Goal: Task Accomplishment & Management: Complete application form

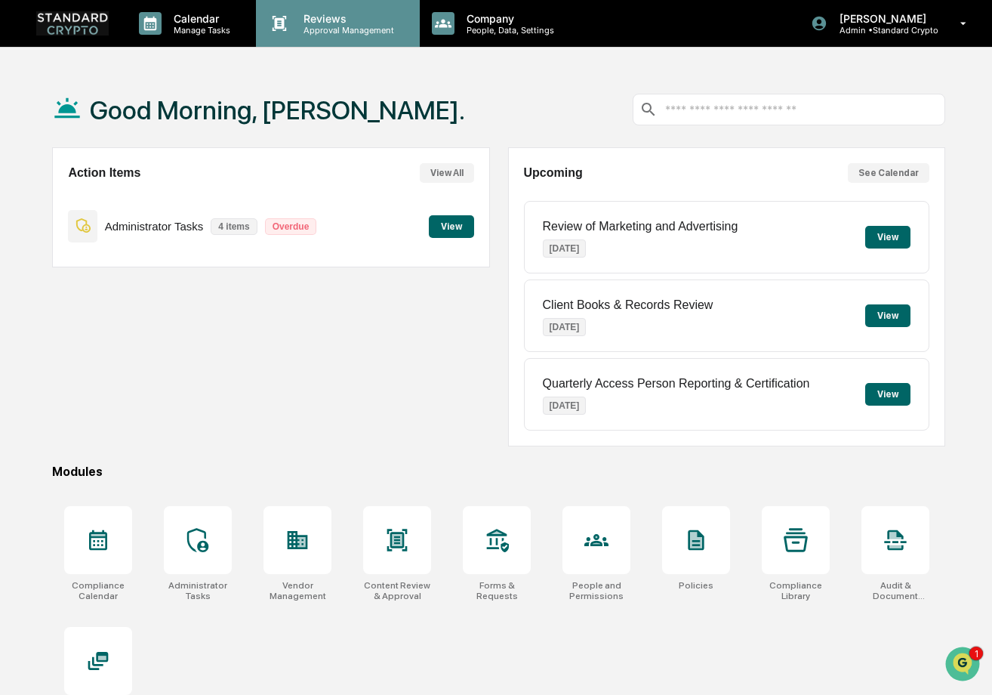
click at [328, 13] on p "Reviews" at bounding box center [346, 18] width 110 height 13
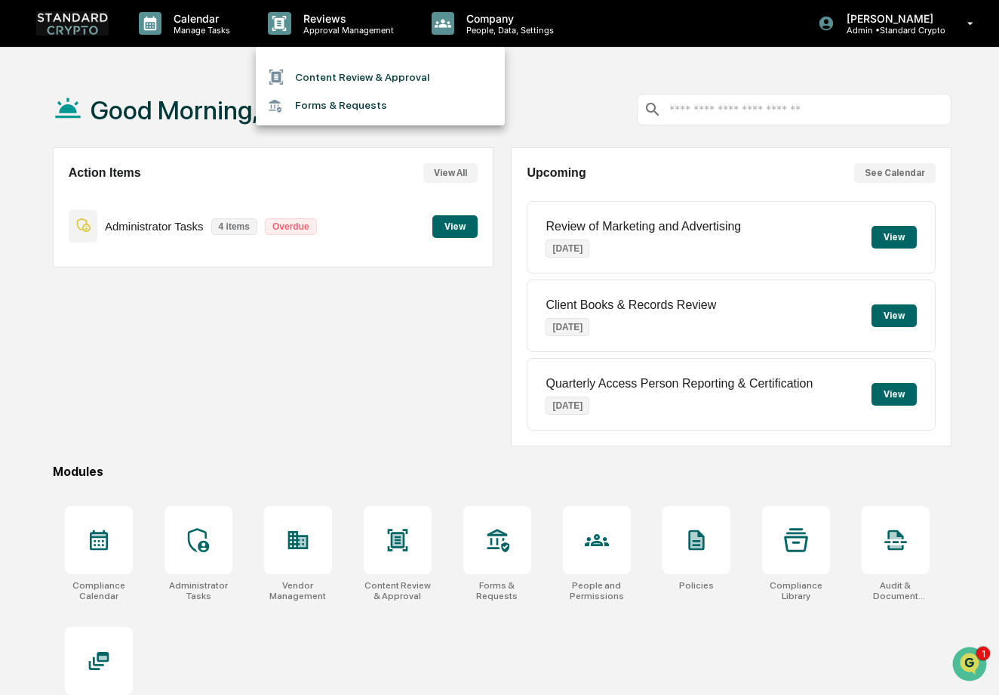
click at [334, 69] on li "Content Review & Approval" at bounding box center [380, 77] width 249 height 29
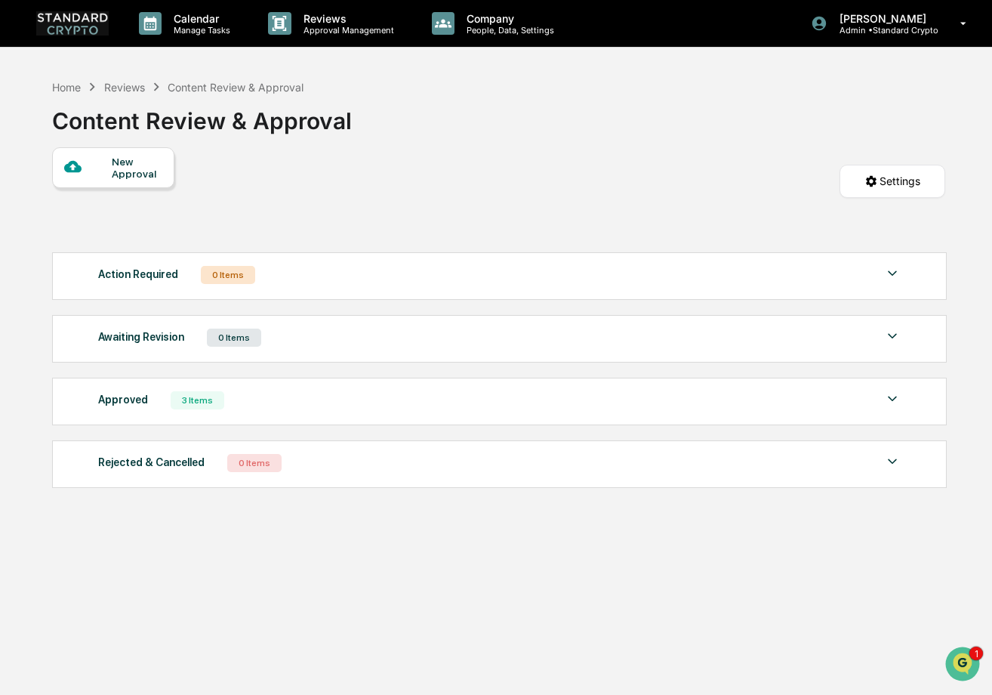
click at [112, 168] on div "New Approval" at bounding box center [137, 168] width 51 height 24
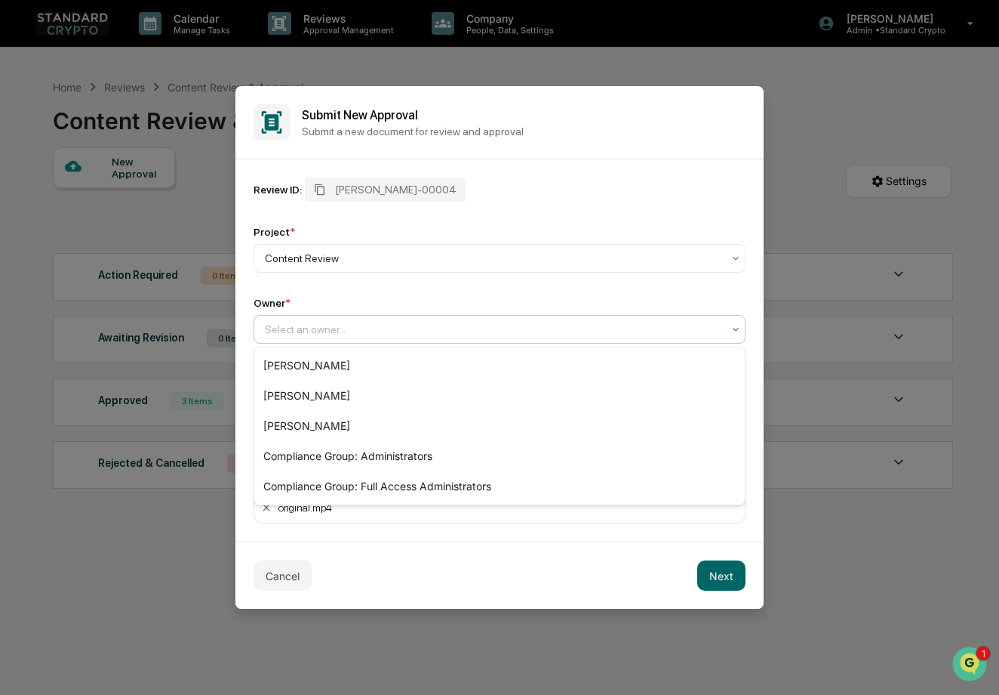
click at [306, 335] on div at bounding box center [493, 329] width 457 height 15
click at [306, 369] on div "[PERSON_NAME]" at bounding box center [499, 365] width 491 height 30
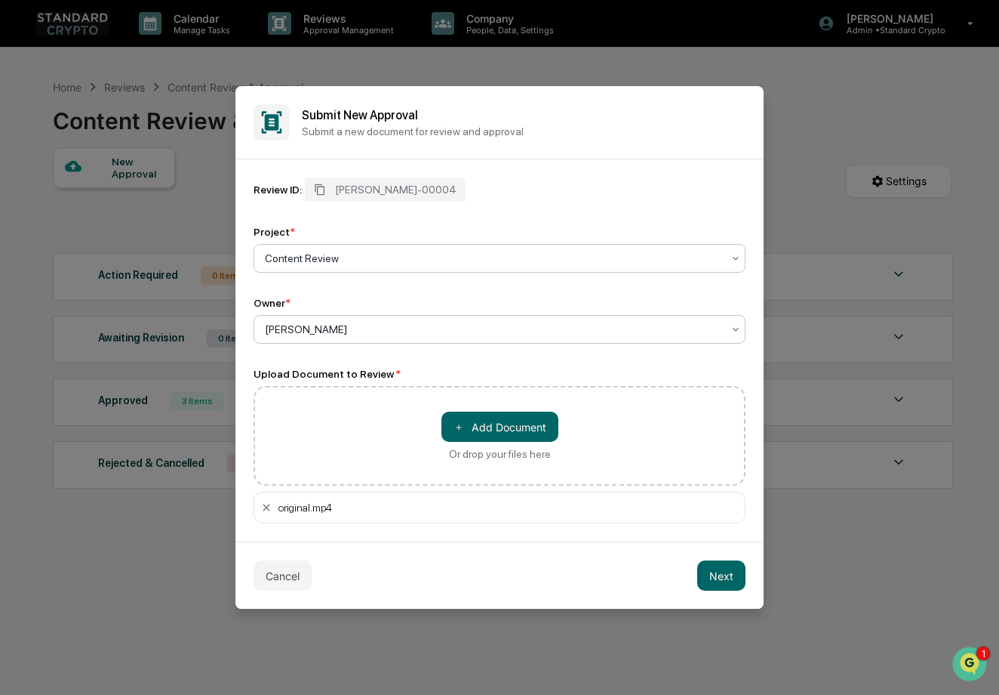
click at [350, 258] on div at bounding box center [493, 258] width 457 height 15
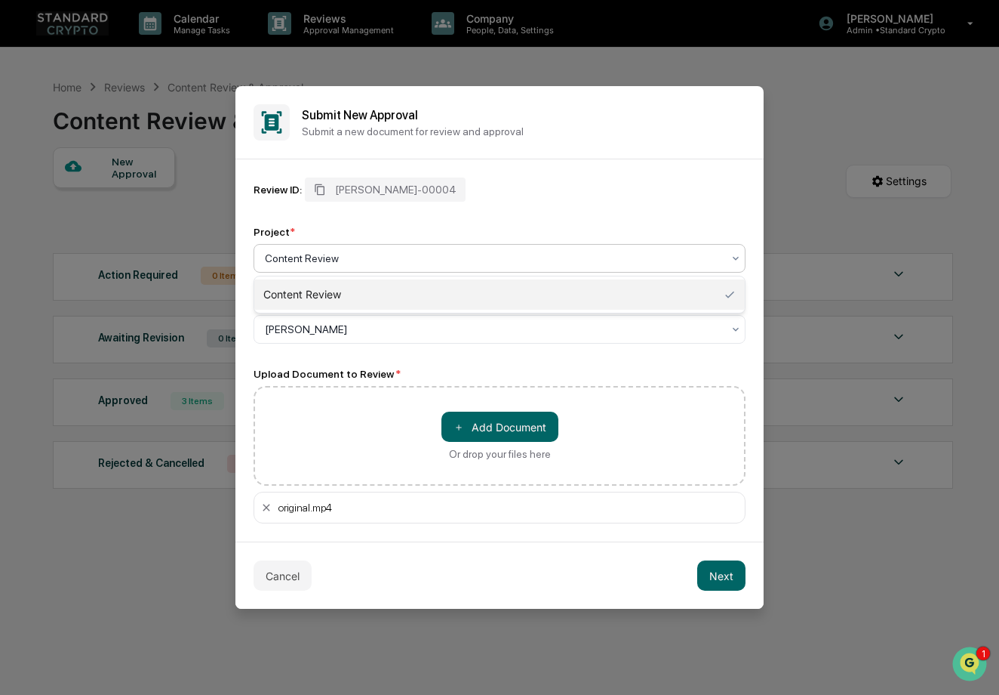
click at [361, 257] on div at bounding box center [493, 258] width 457 height 15
click at [334, 257] on div at bounding box center [493, 258] width 457 height 15
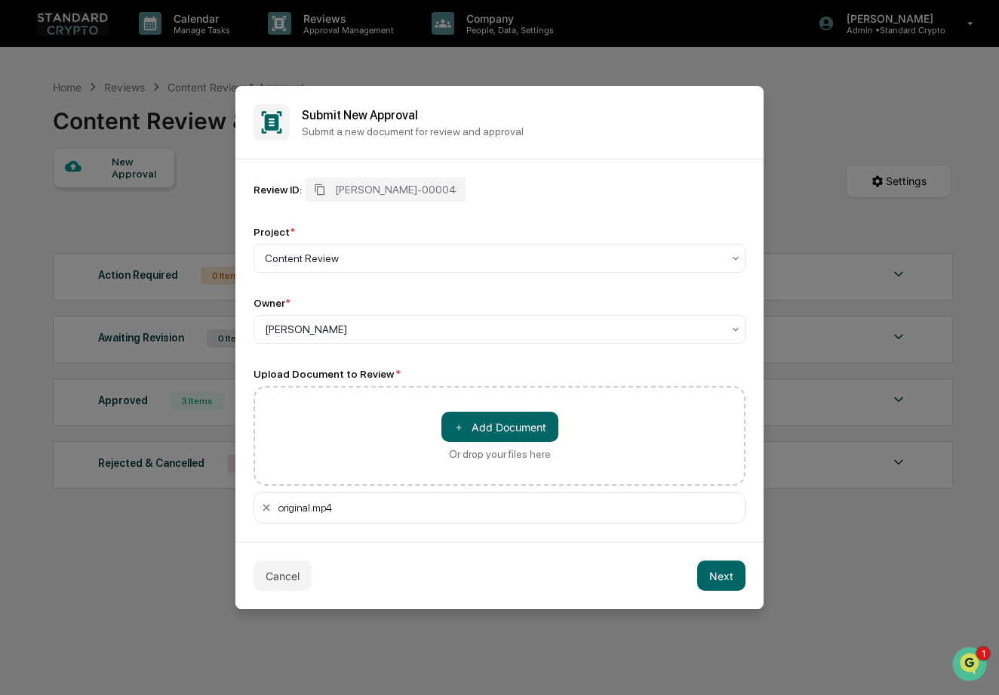
click at [533, 209] on div "Review ID: [PERSON_NAME]-00004 Project * Content Review Owner * [PERSON_NAME]" at bounding box center [500, 260] width 492 height 166
click at [736, 579] on button "Next" at bounding box center [722, 575] width 48 height 30
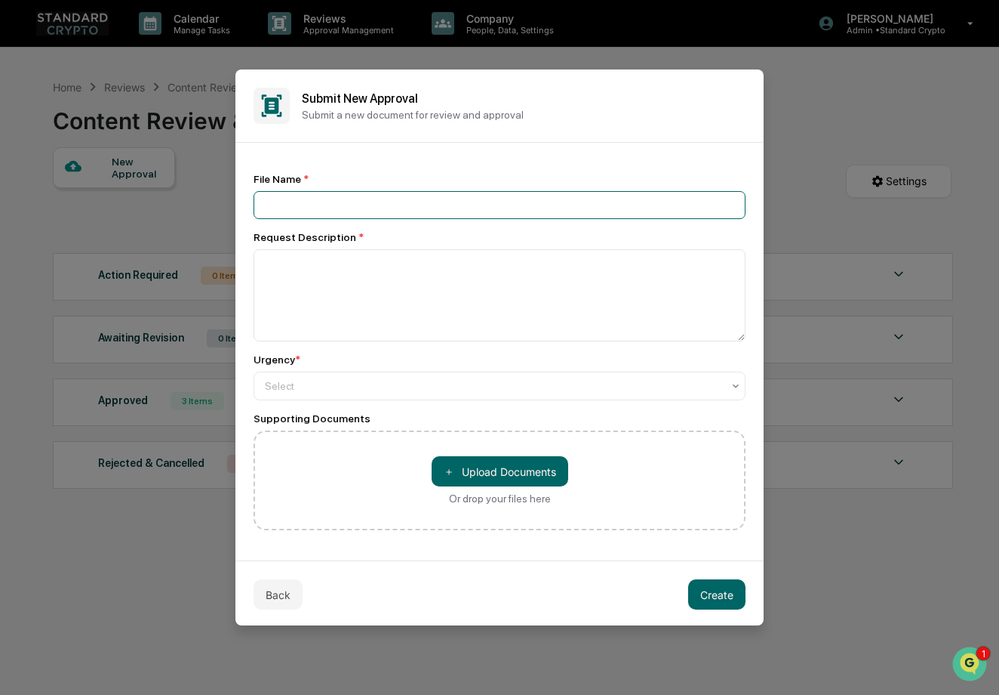
click at [380, 206] on input at bounding box center [500, 205] width 492 height 28
type input "*"
type input "**********"
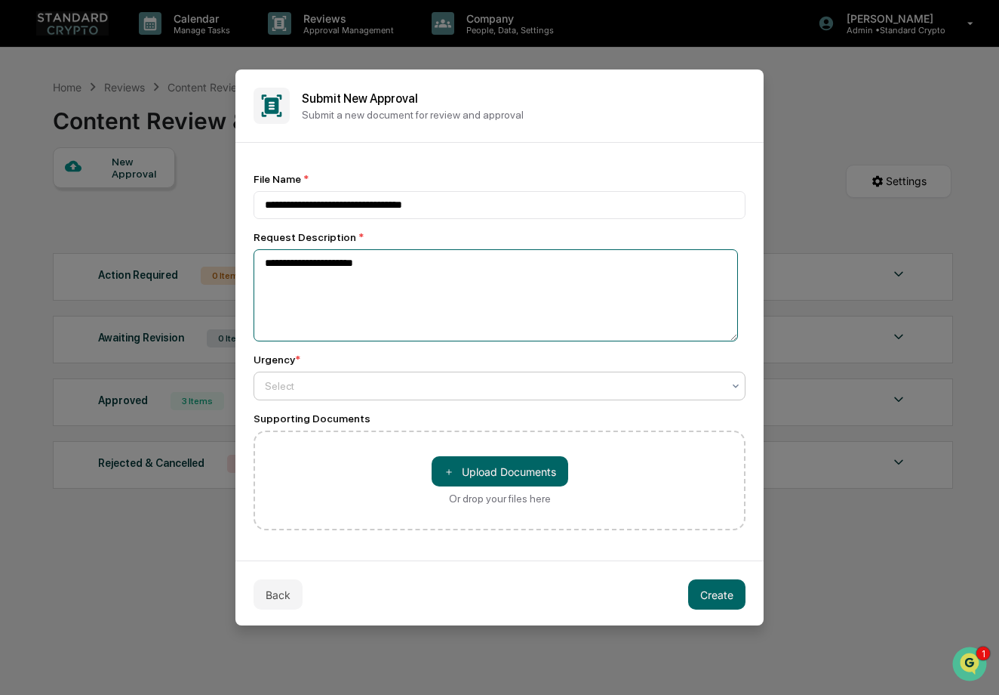
type textarea "**********"
click at [503, 392] on div at bounding box center [493, 385] width 457 height 15
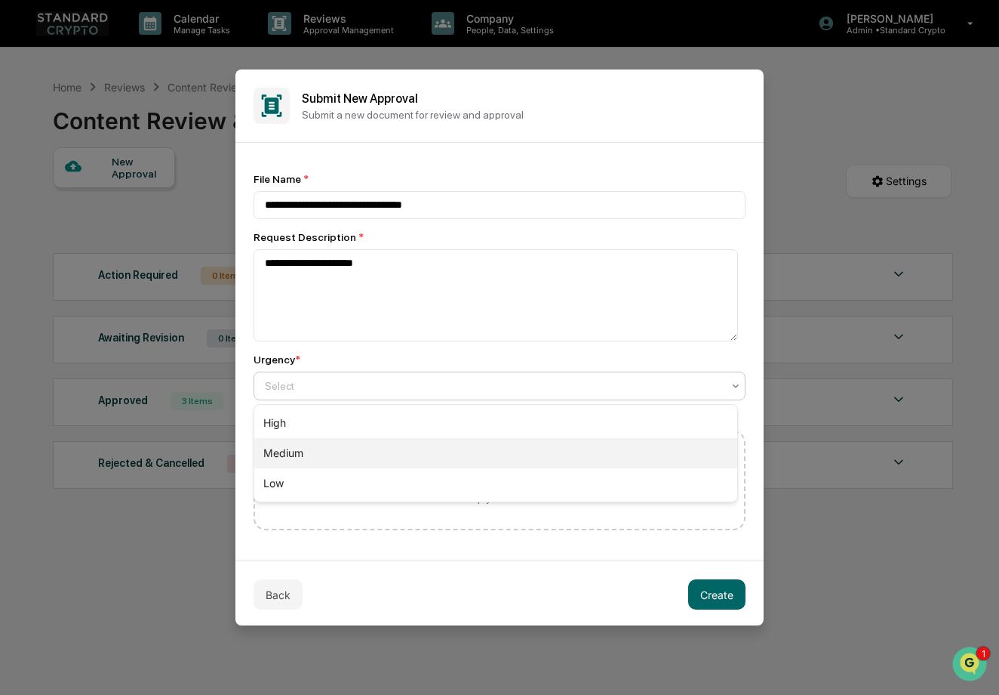
click at [396, 442] on div "Medium" at bounding box center [495, 453] width 483 height 30
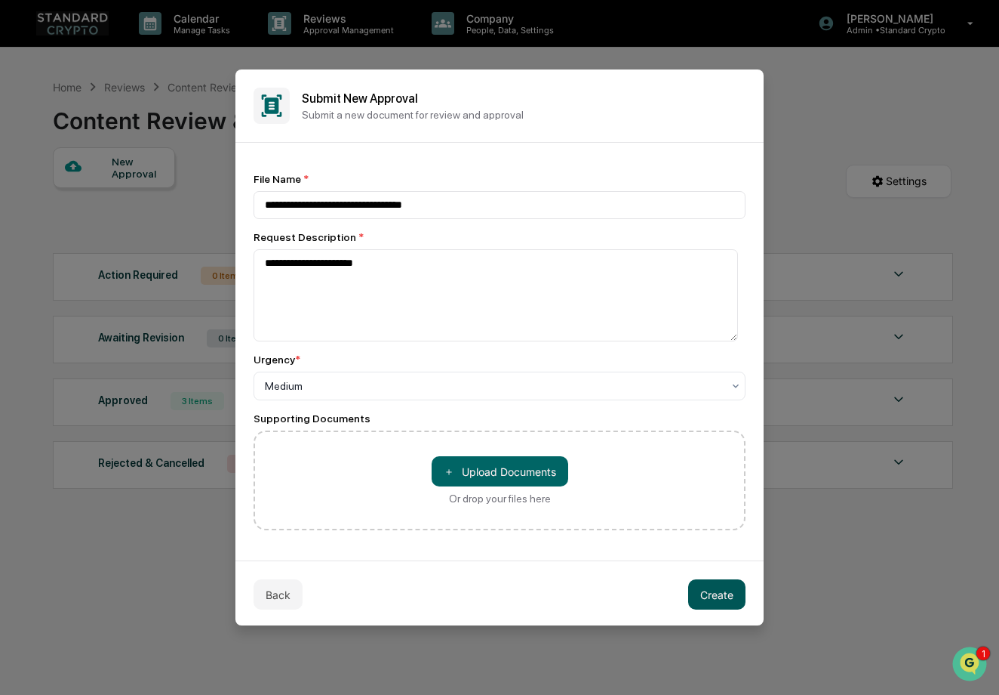
click at [714, 596] on button "Create" at bounding box center [716, 594] width 57 height 30
